Goal: Navigation & Orientation: Understand site structure

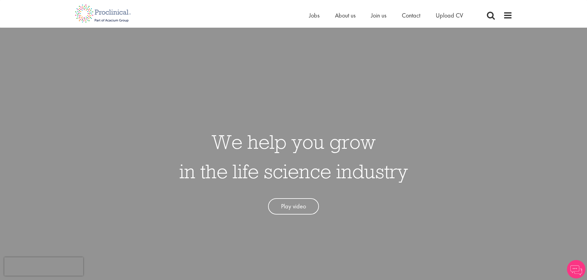
click at [506, 14] on span at bounding box center [507, 15] width 9 height 9
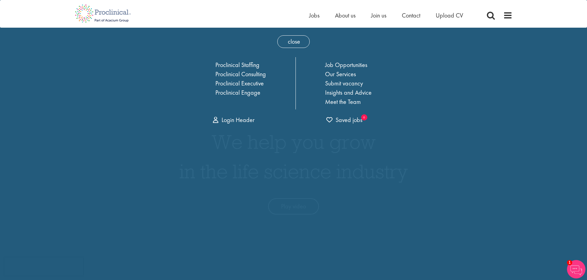
click at [253, 12] on div "Home Jobs About us Join us Contact Upload CV" at bounding box center [291, 11] width 442 height 23
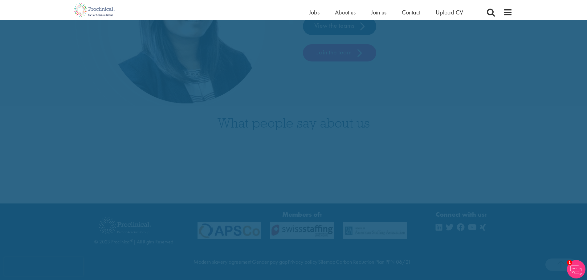
drag, startPoint x: 230, startPoint y: 169, endPoint x: 215, endPoint y: 216, distance: 49.6
click at [511, 13] on span at bounding box center [507, 12] width 9 height 9
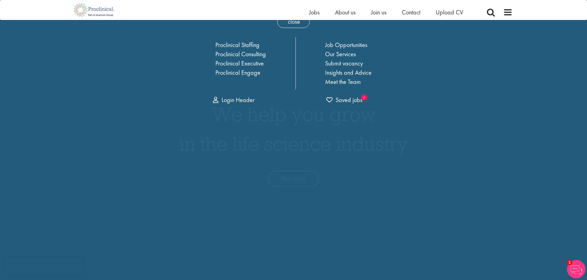
scroll to position [31, 0]
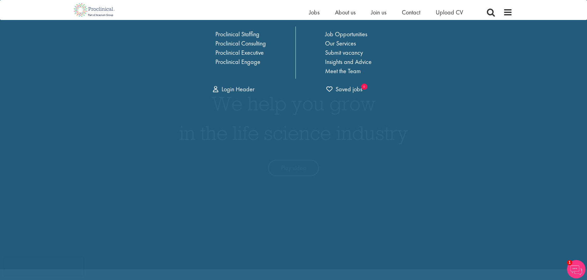
click at [508, 14] on span at bounding box center [507, 12] width 9 height 9
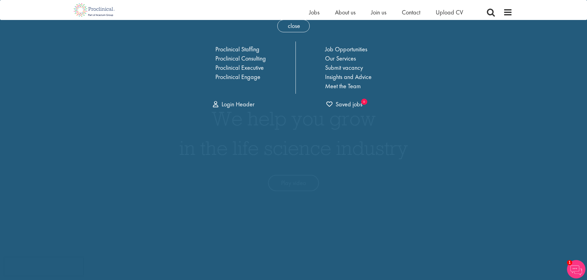
scroll to position [0, 0]
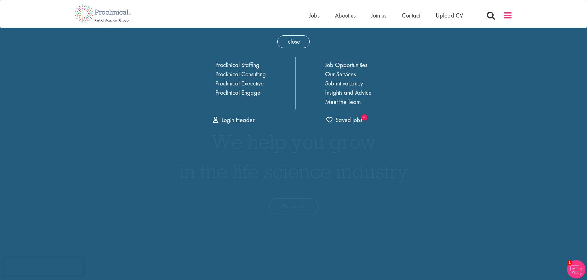
click at [506, 15] on span at bounding box center [507, 15] width 9 height 9
click at [510, 14] on span at bounding box center [507, 15] width 9 height 9
drag, startPoint x: 302, startPoint y: 39, endPoint x: 290, endPoint y: 54, distance: 19.3
click at [302, 39] on span "close" at bounding box center [293, 41] width 32 height 13
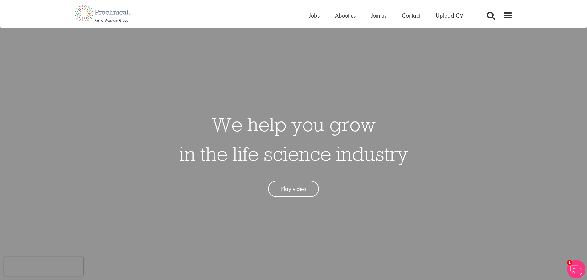
drag, startPoint x: 268, startPoint y: 64, endPoint x: 270, endPoint y: 99, distance: 34.5
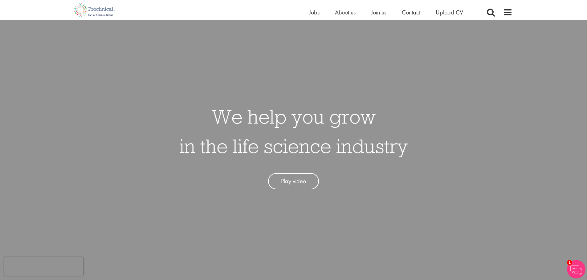
scroll to position [40, 0]
